Goal: Task Accomplishment & Management: Manage account settings

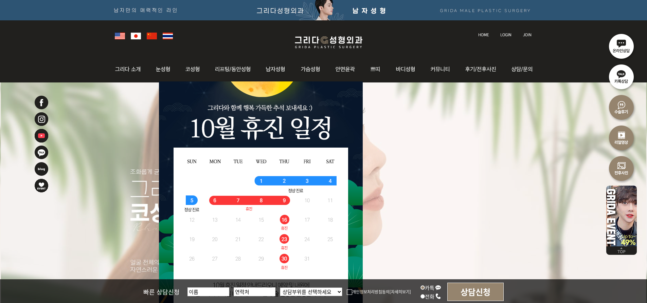
click at [507, 33] on img at bounding box center [505, 35] width 11 height 4
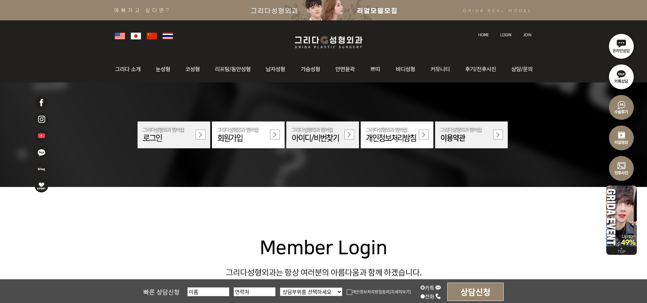
click at [170, 139] on img at bounding box center [174, 135] width 73 height 27
click at [198, 134] on img at bounding box center [174, 135] width 73 height 27
click at [507, 33] on img at bounding box center [505, 35] width 11 height 4
click at [202, 133] on img at bounding box center [174, 135] width 73 height 27
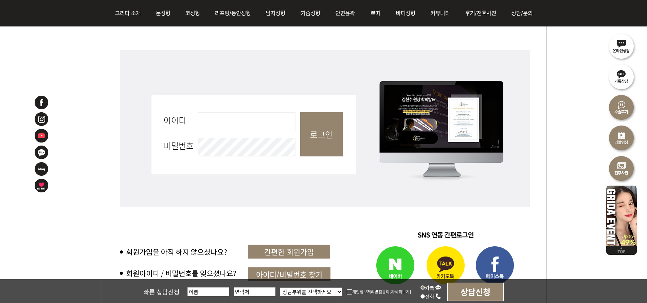
scroll to position [442, 0]
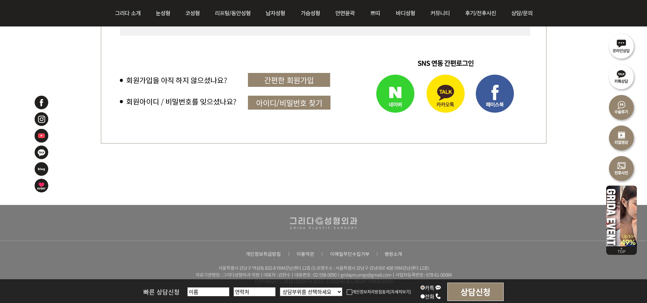
click at [444, 104] on img at bounding box center [445, 95] width 49 height 48
click at [123, 178] on div "회원로그인 아이디 필수 비밀번호 필수 로그인 간편한 회원가입 아이디/비밀번호 찾기" at bounding box center [324, 22] width 446 height 366
